Goal: Transaction & Acquisition: Download file/media

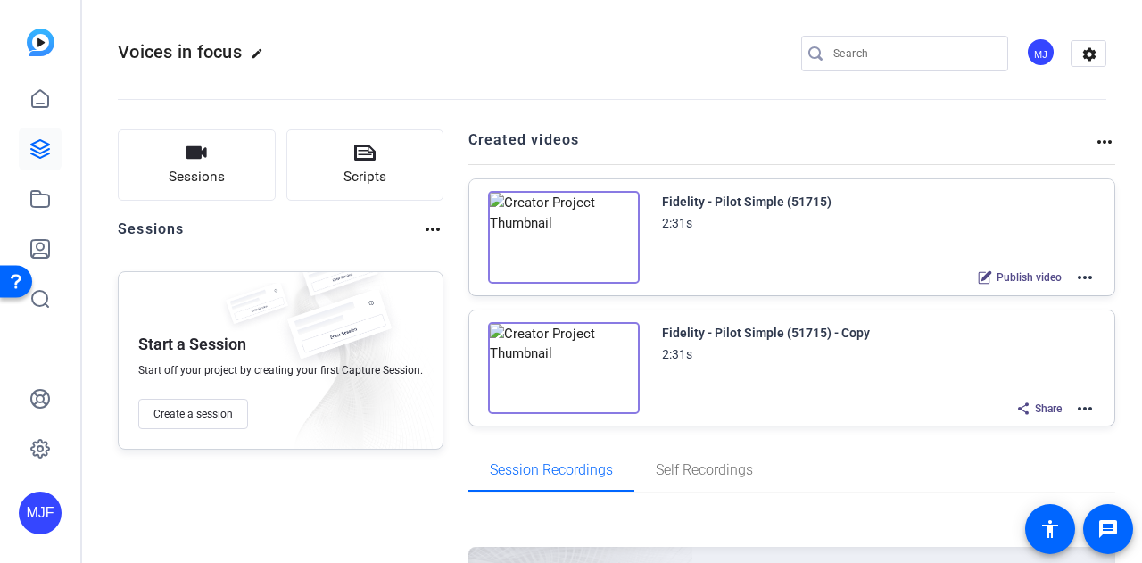
click at [1074, 402] on mat-icon "more_horiz" at bounding box center [1084, 408] width 21 height 21
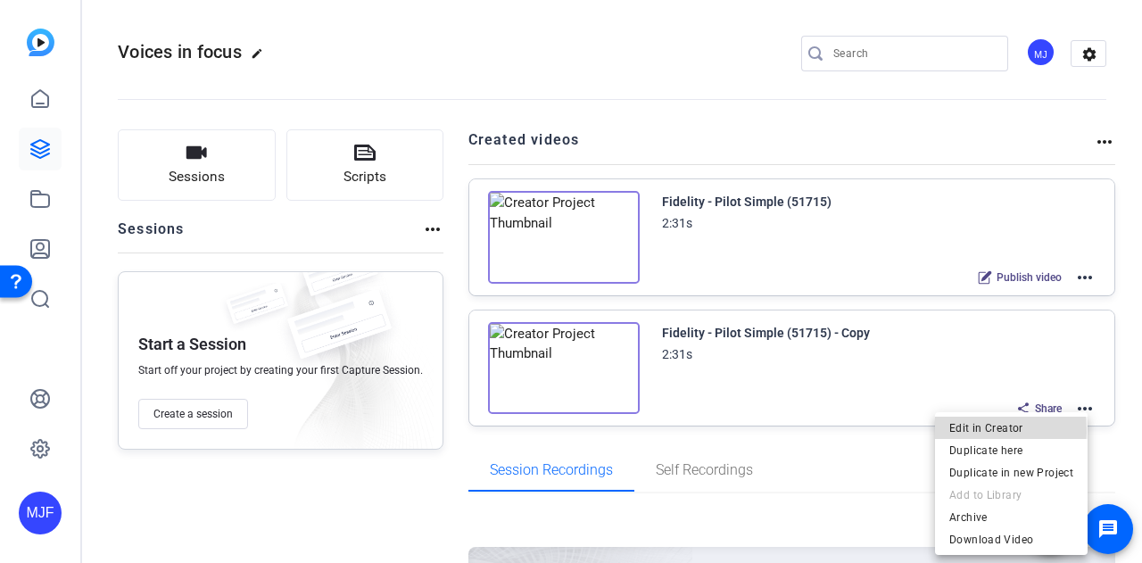
click at [952, 431] on span "Edit in Creator" at bounding box center [1011, 427] width 124 height 21
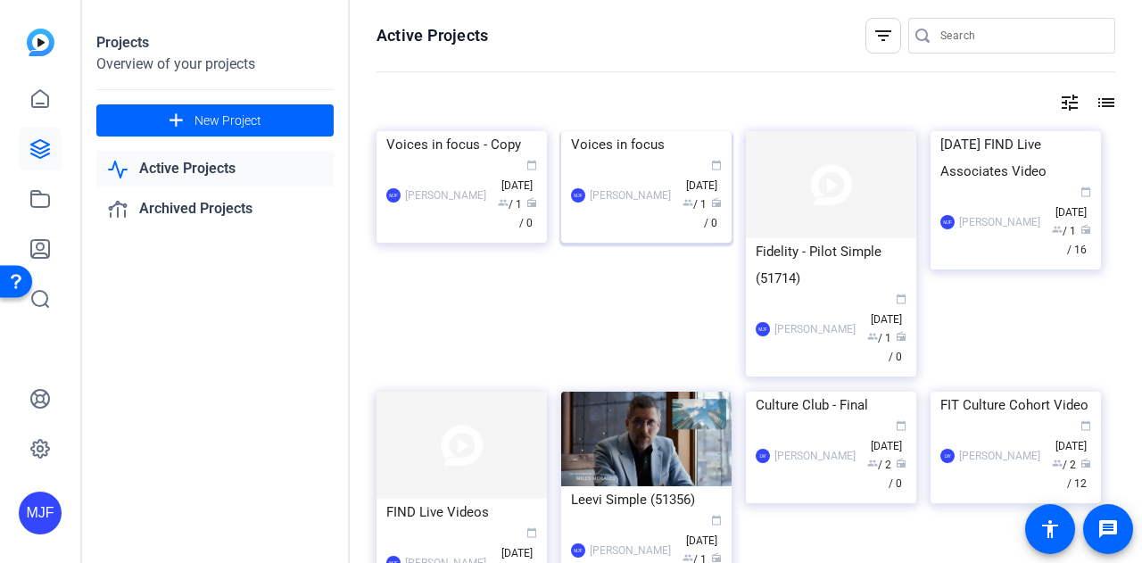
click at [648, 158] on div "Voices in focus" at bounding box center [646, 144] width 151 height 27
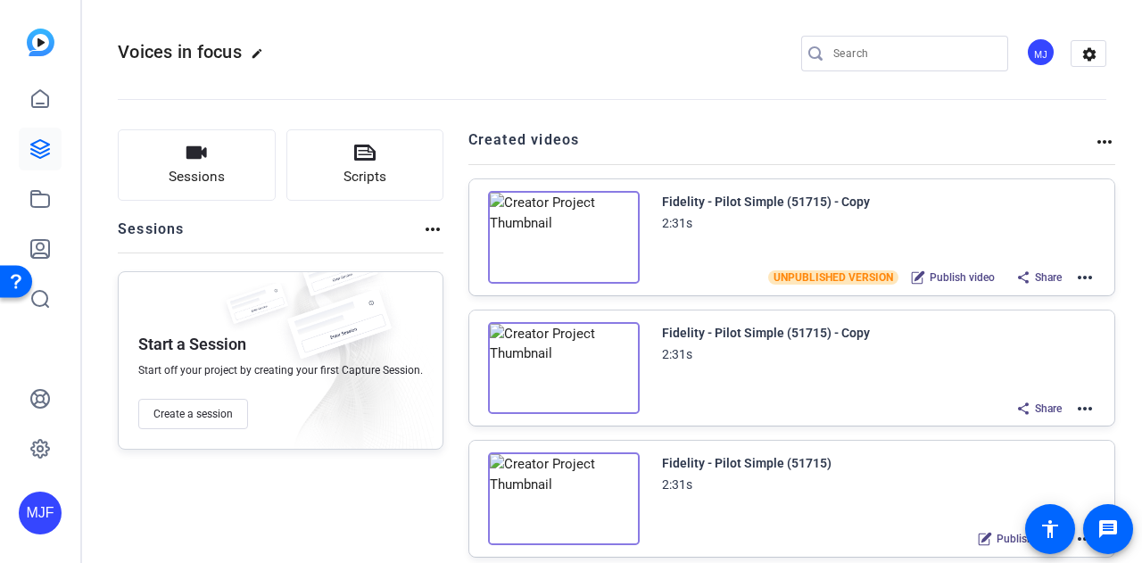
click at [954, 274] on span "Publish video" at bounding box center [962, 277] width 65 height 14
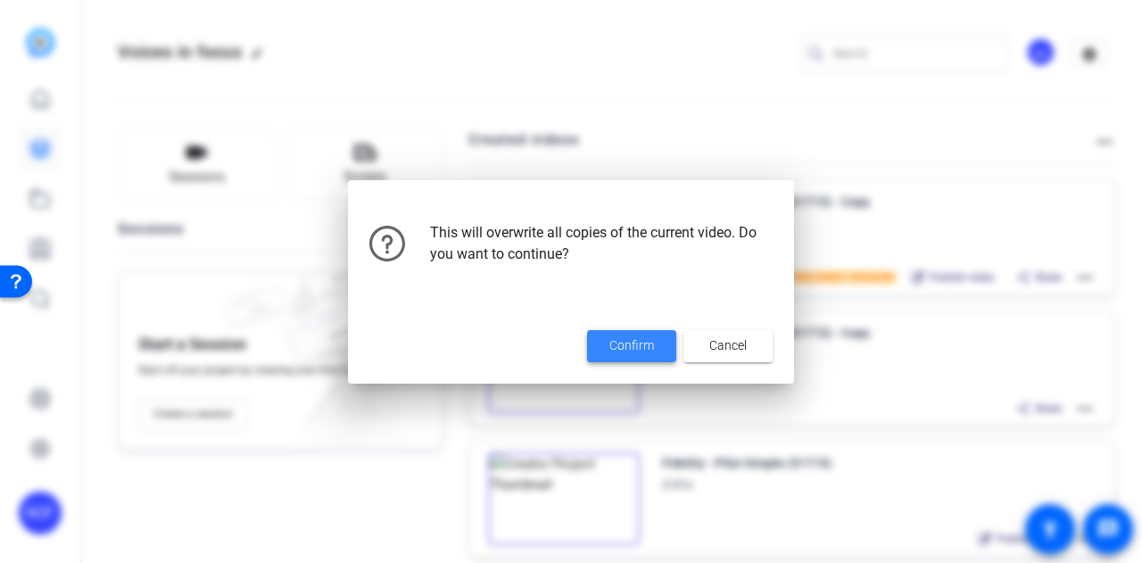
click at [632, 340] on span "Confirm" at bounding box center [631, 345] width 45 height 19
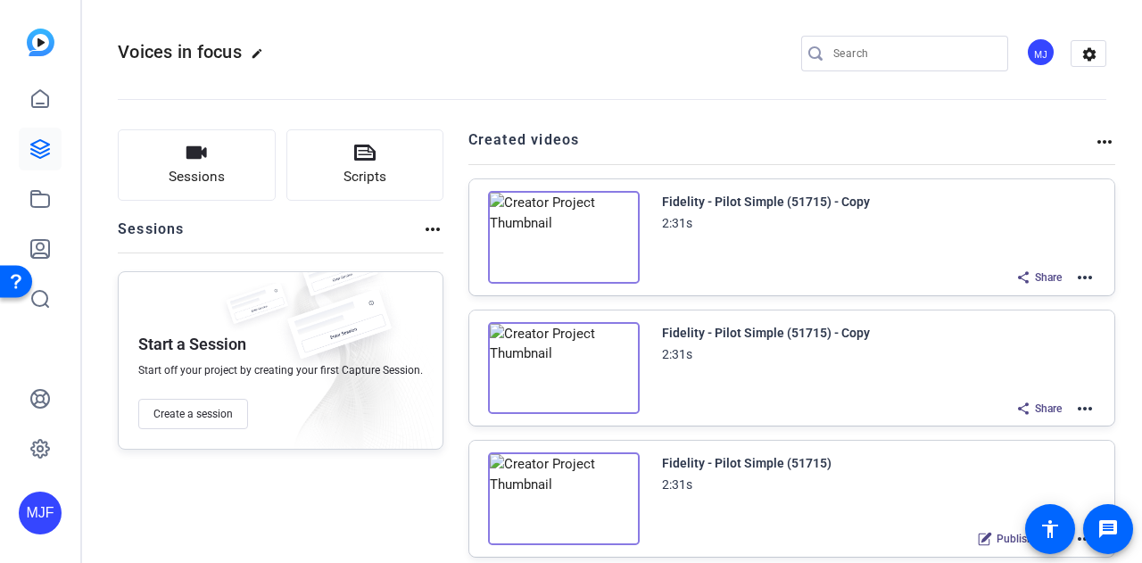
click at [560, 231] on img at bounding box center [564, 237] width 152 height 93
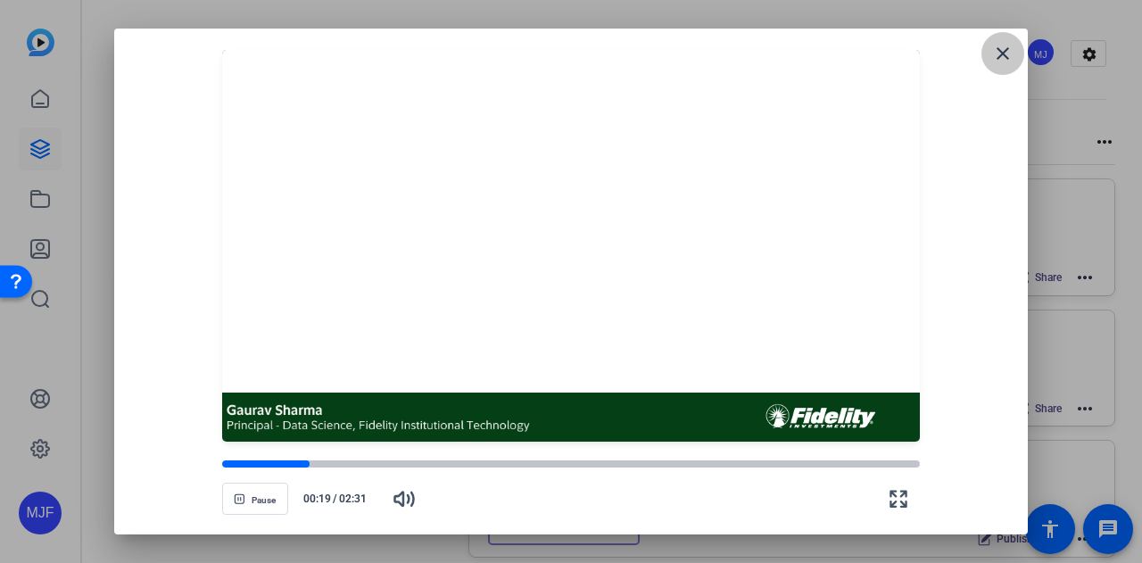
click at [1009, 54] on mat-icon "close" at bounding box center [1002, 53] width 21 height 21
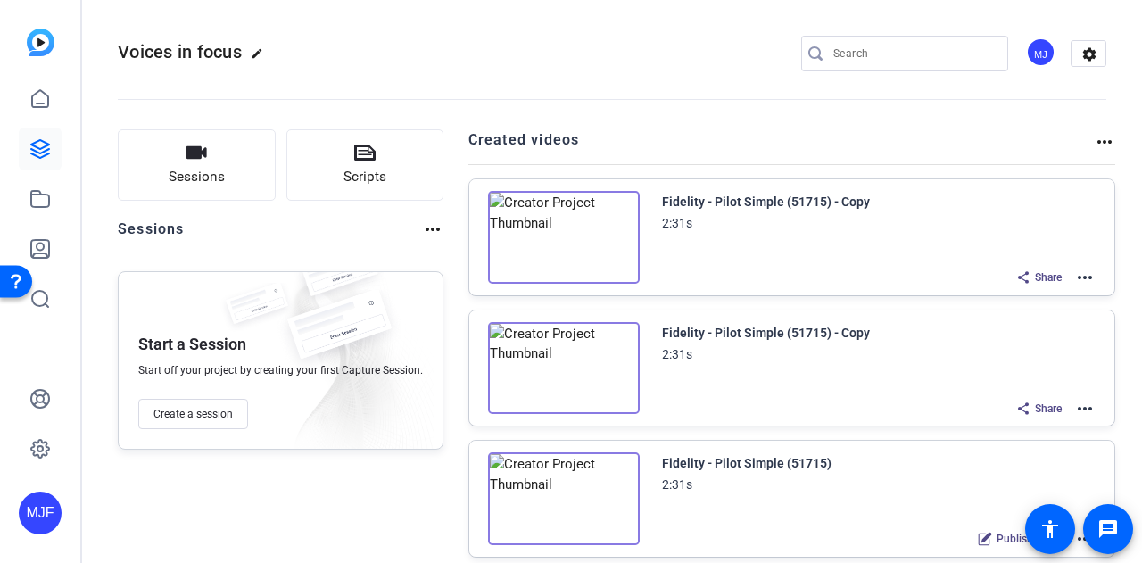
click at [1076, 270] on mat-icon "more_horiz" at bounding box center [1084, 277] width 21 height 21
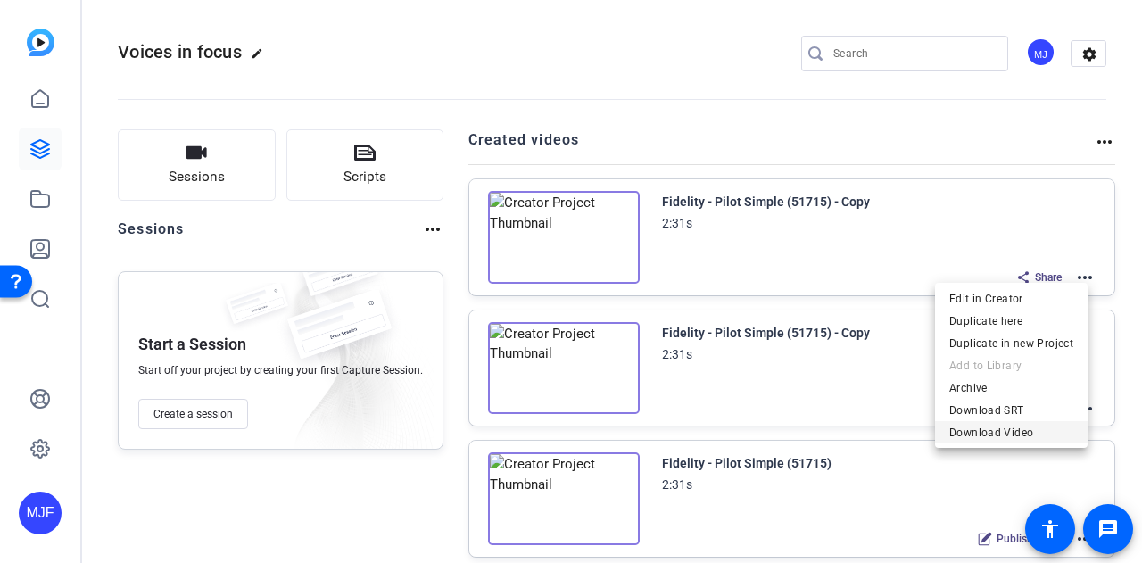
click at [1042, 436] on span "Download Video" at bounding box center [1011, 431] width 124 height 21
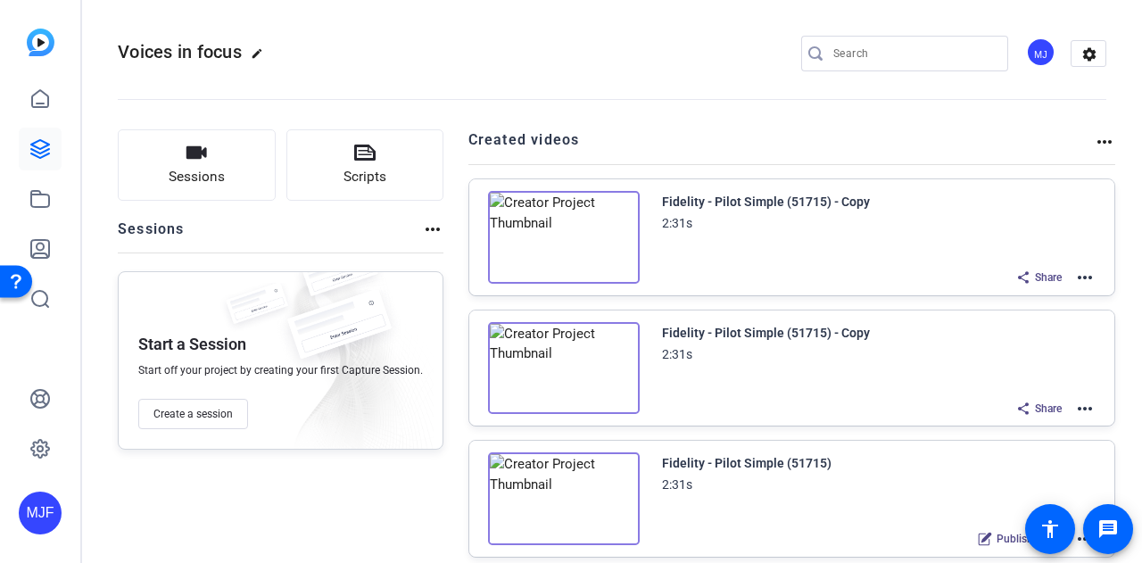
click at [1076, 279] on mat-icon "more_horiz" at bounding box center [1084, 277] width 21 height 21
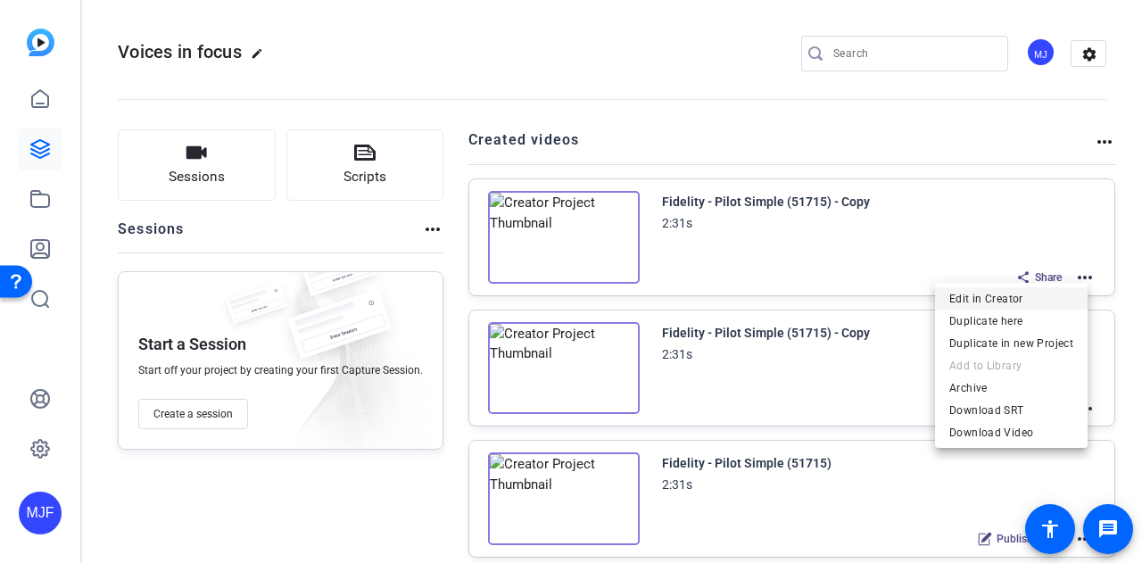
click at [1065, 296] on span "Edit in Creator" at bounding box center [1011, 297] width 124 height 21
